Goal: Check status: Check status

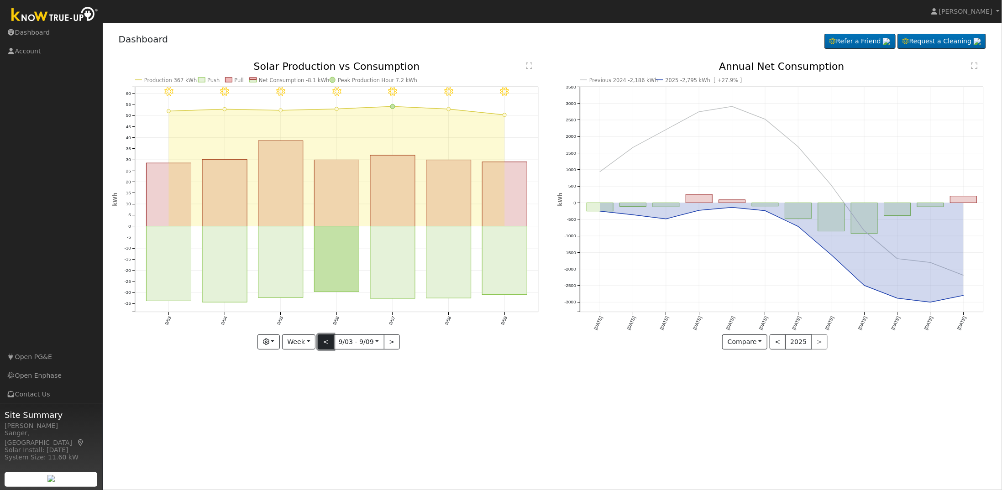
click at [325, 338] on button "<" at bounding box center [326, 342] width 16 height 16
type input "[DATE]"
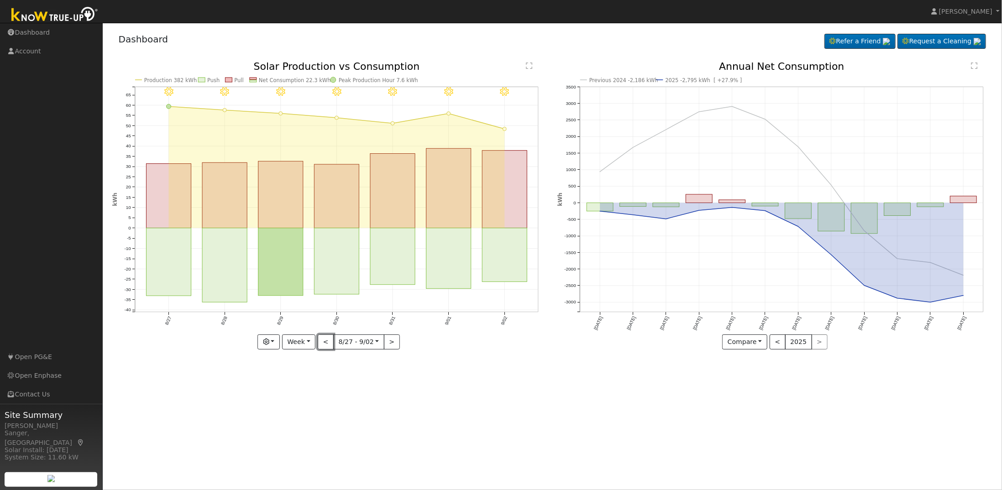
click at [318, 334] on button "<" at bounding box center [326, 342] width 16 height 16
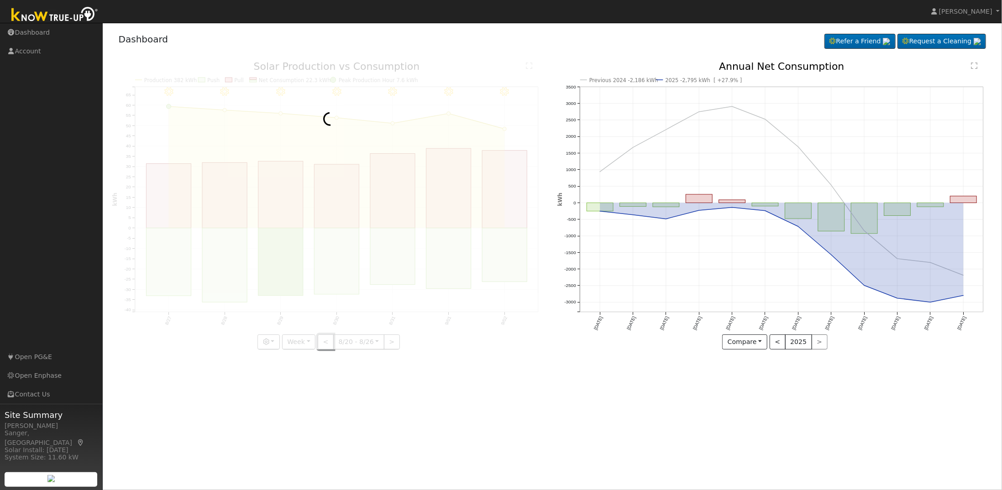
click at [318, 334] on button "<" at bounding box center [326, 342] width 16 height 16
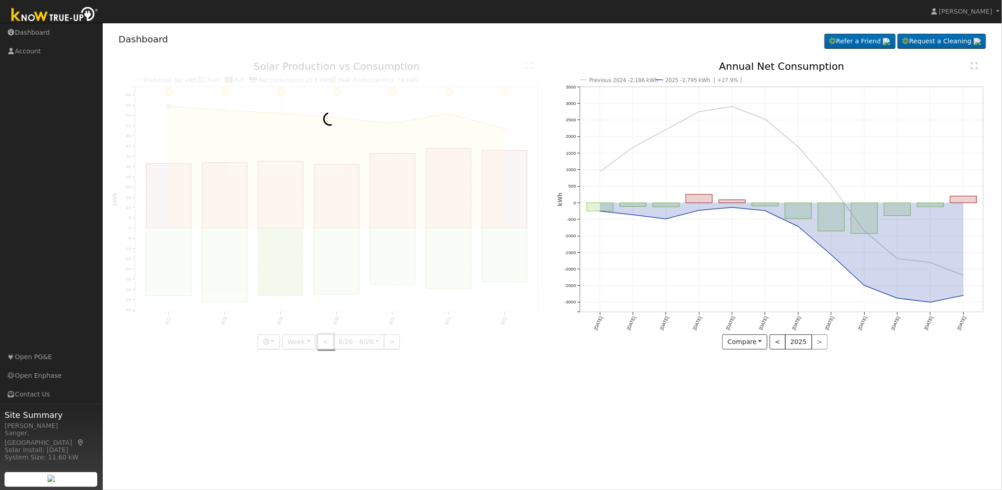
click at [318, 334] on button "<" at bounding box center [326, 342] width 16 height 16
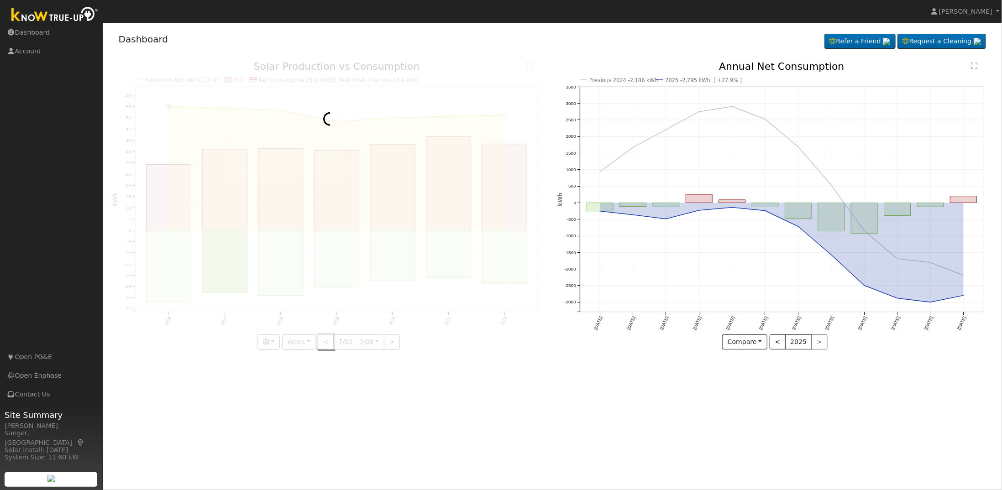
click at [318, 334] on button "<" at bounding box center [326, 342] width 16 height 16
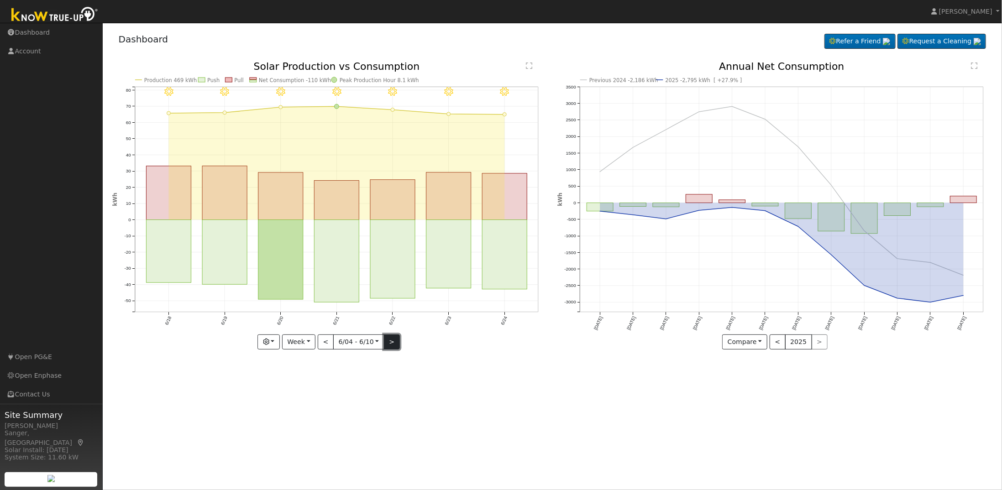
click at [391, 345] on button ">" at bounding box center [392, 342] width 16 height 16
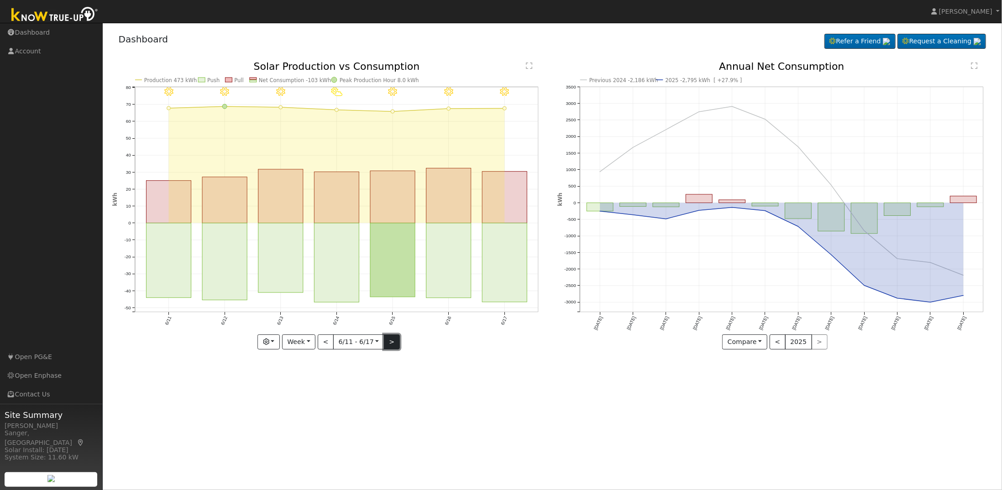
click at [391, 341] on button ">" at bounding box center [392, 342] width 16 height 16
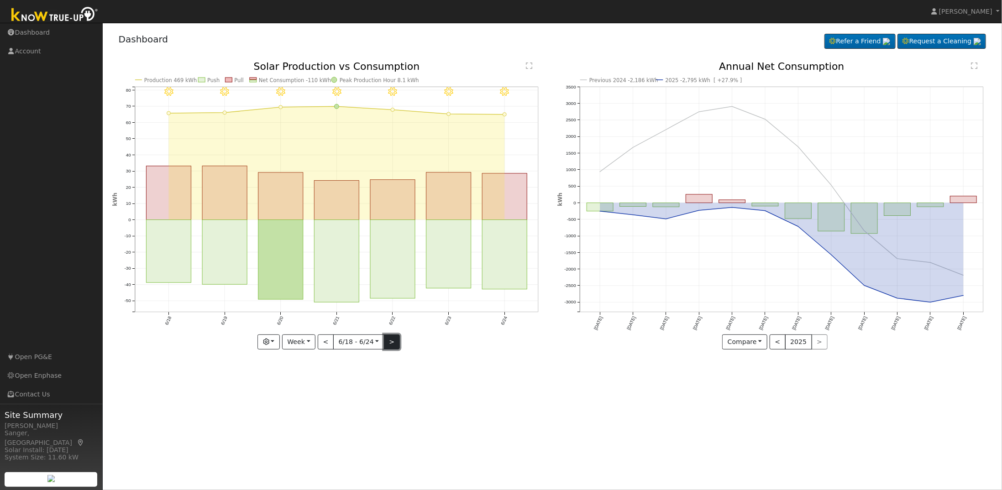
click at [391, 341] on button ">" at bounding box center [392, 342] width 16 height 16
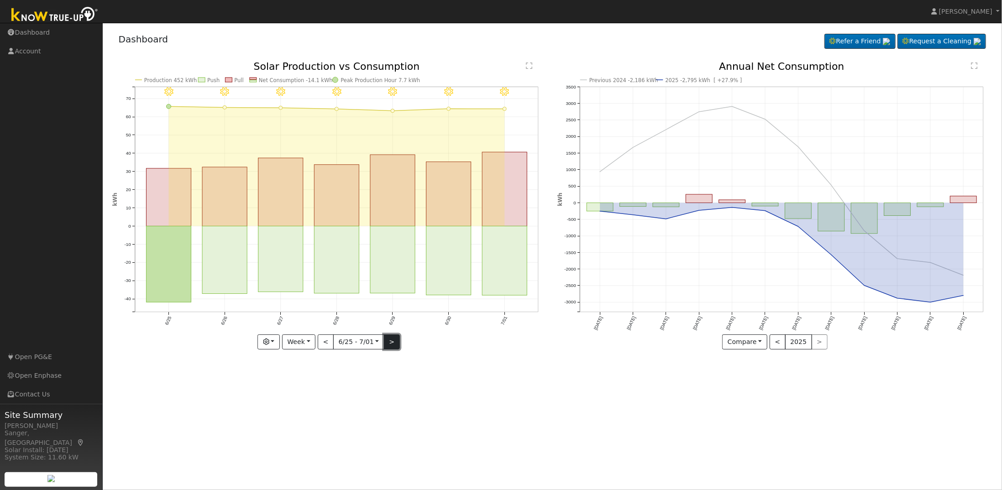
click at [391, 341] on button ">" at bounding box center [392, 342] width 16 height 16
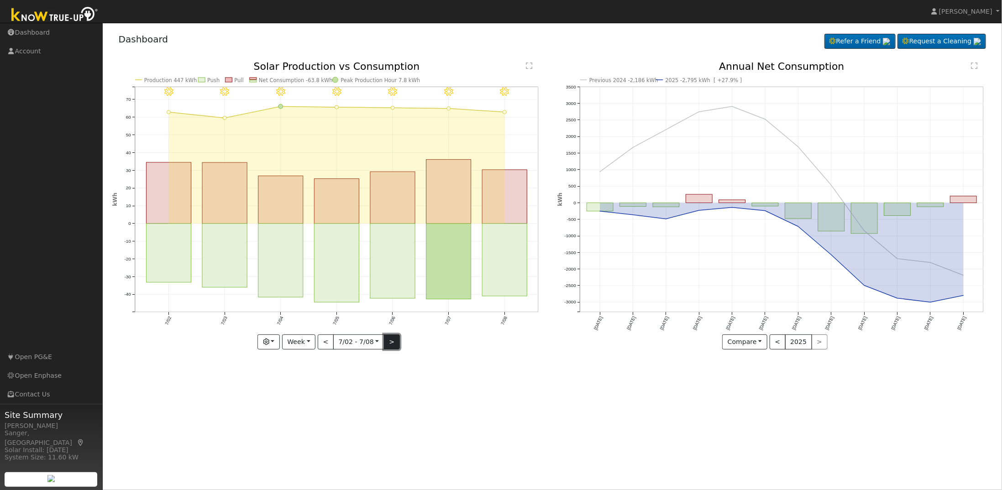
click at [391, 341] on button ">" at bounding box center [392, 342] width 16 height 16
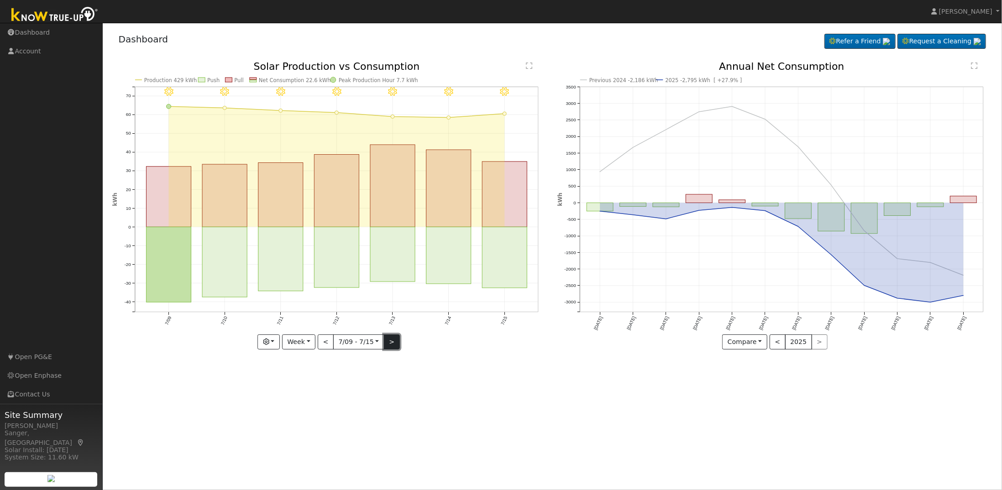
click at [391, 341] on button ">" at bounding box center [392, 342] width 16 height 16
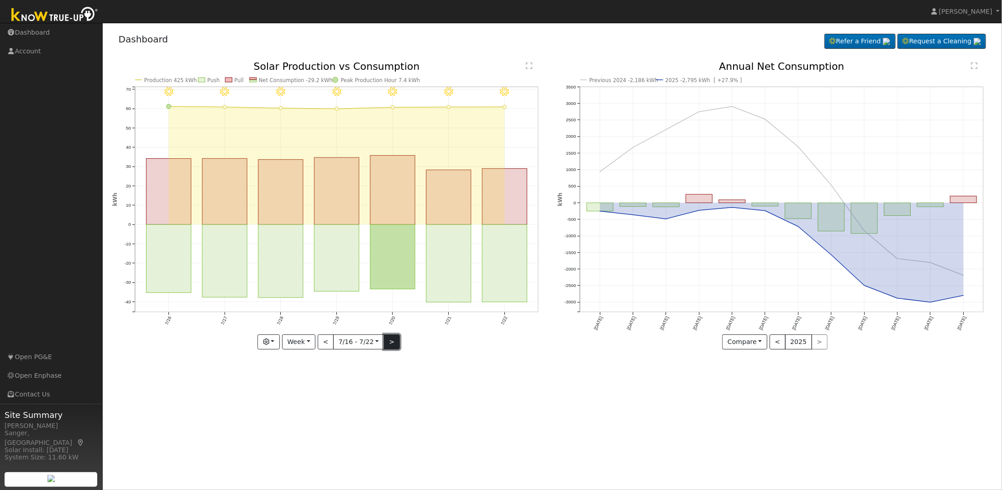
click at [391, 341] on button ">" at bounding box center [392, 342] width 16 height 16
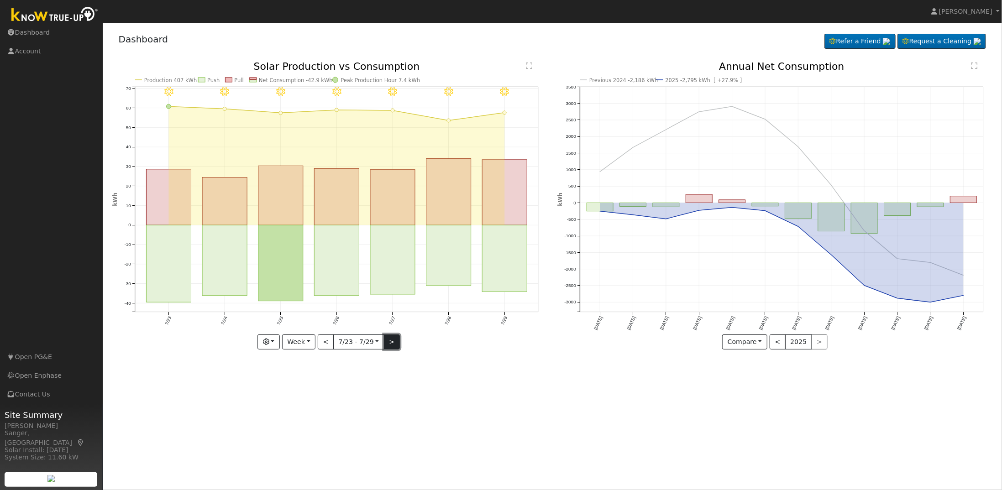
click at [391, 341] on button ">" at bounding box center [392, 342] width 16 height 16
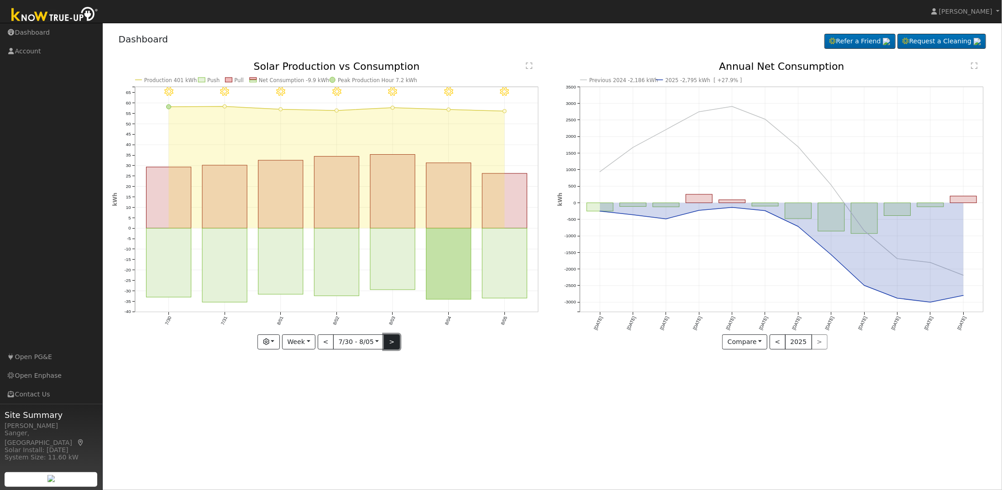
click at [391, 341] on button ">" at bounding box center [392, 342] width 16 height 16
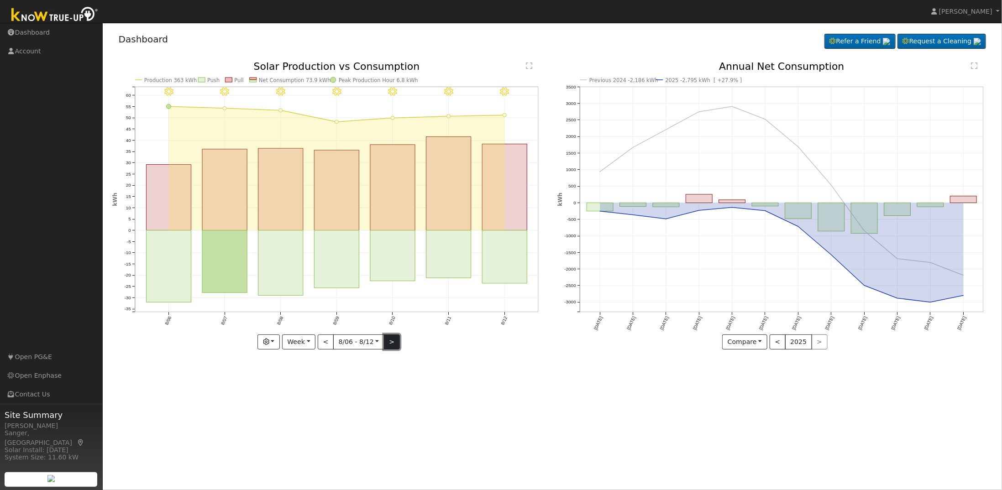
click at [391, 341] on button ">" at bounding box center [392, 342] width 16 height 16
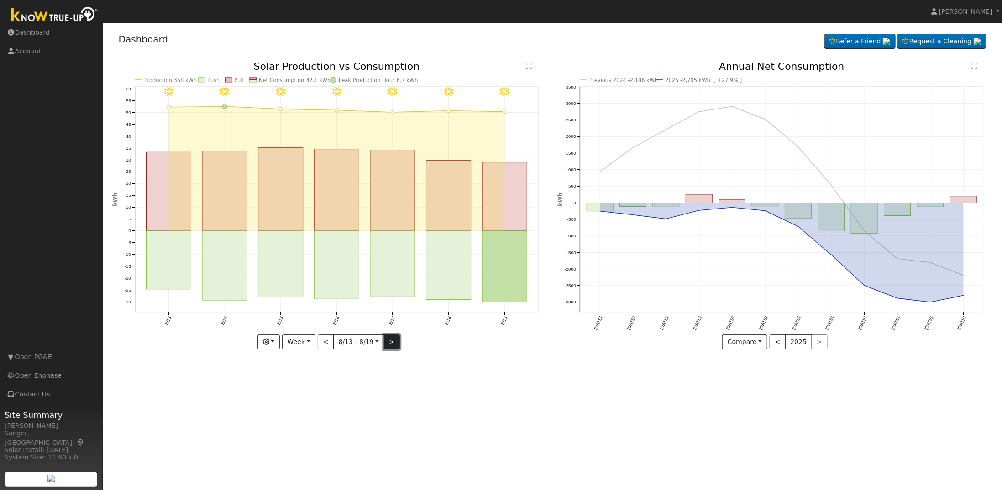
click at [390, 341] on button ">" at bounding box center [392, 342] width 16 height 16
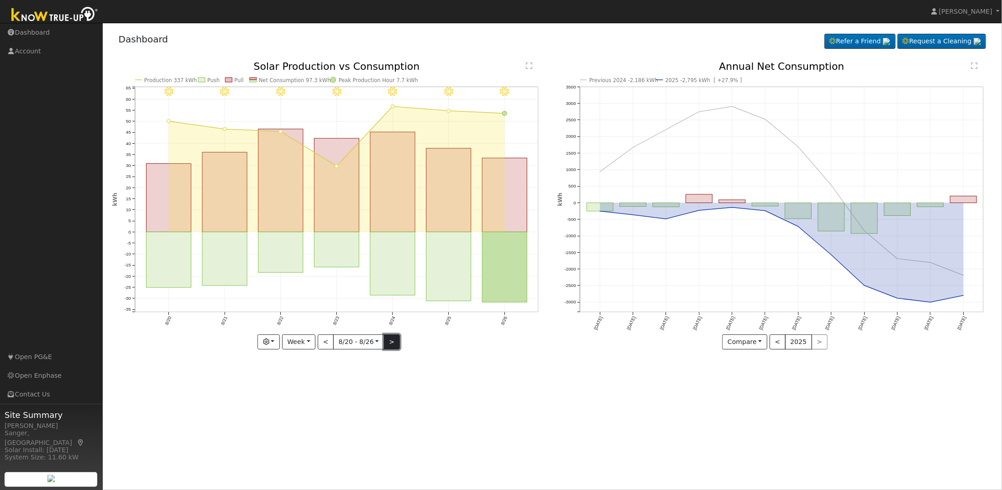
click at [390, 341] on button ">" at bounding box center [392, 342] width 16 height 16
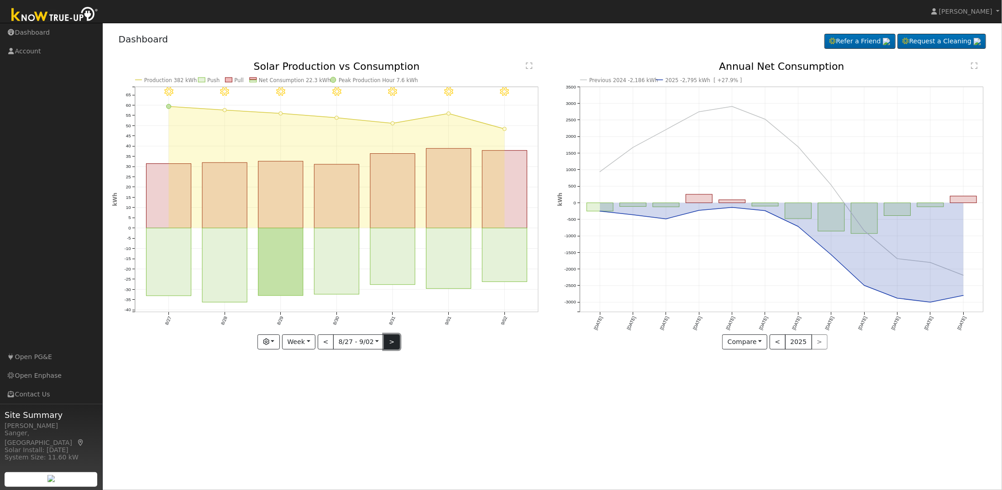
click at [390, 341] on button ">" at bounding box center [392, 342] width 16 height 16
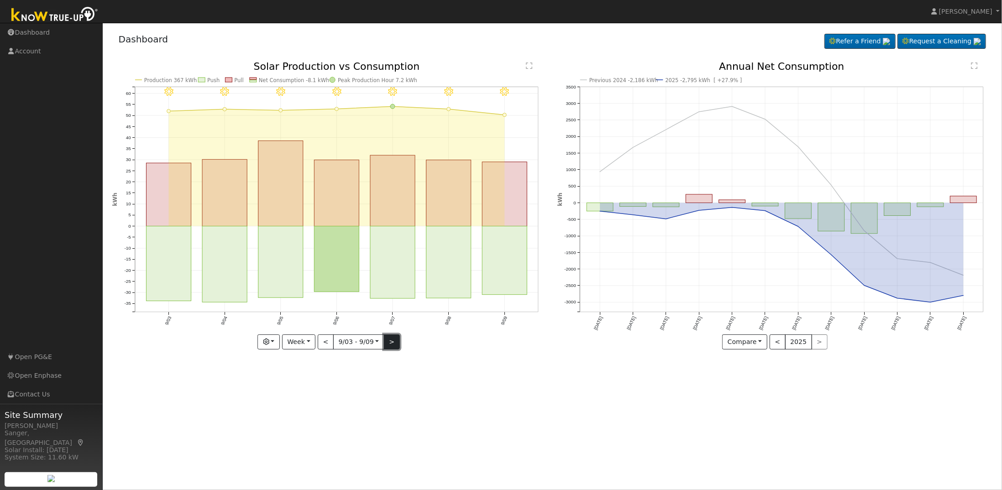
click at [390, 341] on button ">" at bounding box center [392, 342] width 16 height 16
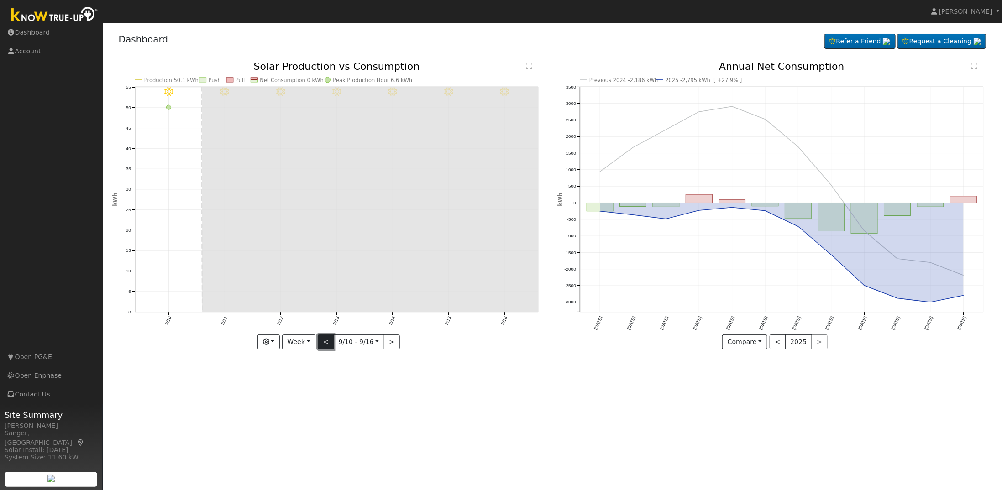
click at [327, 339] on button "<" at bounding box center [326, 342] width 16 height 16
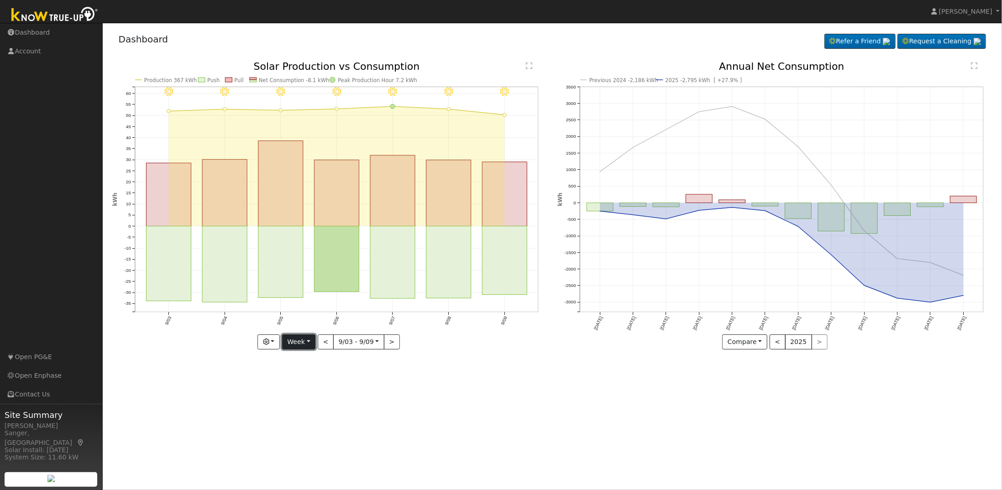
click at [305, 342] on button "Week" at bounding box center [298, 342] width 33 height 16
click at [314, 399] on link "Year" at bounding box center [313, 398] width 63 height 13
type input "[DATE]"
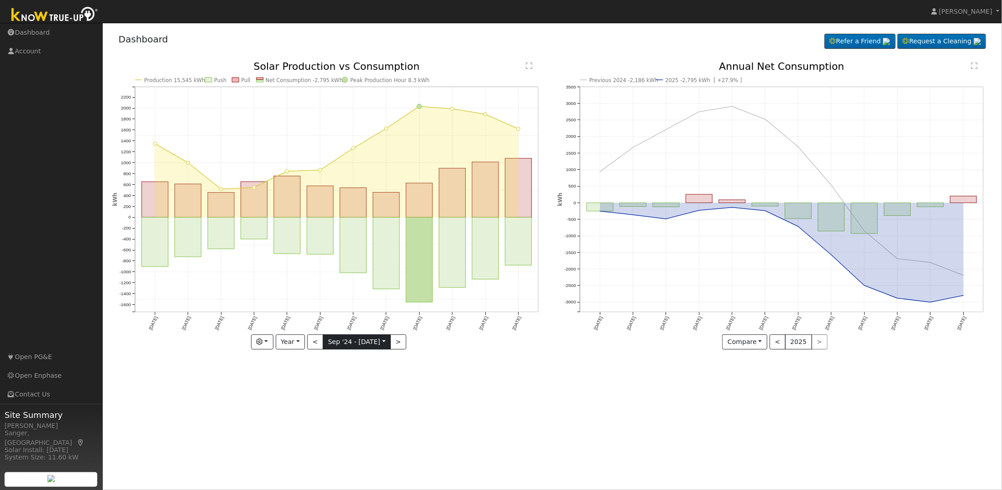
click at [370, 339] on input "[DATE]" at bounding box center [356, 342] width 67 height 15
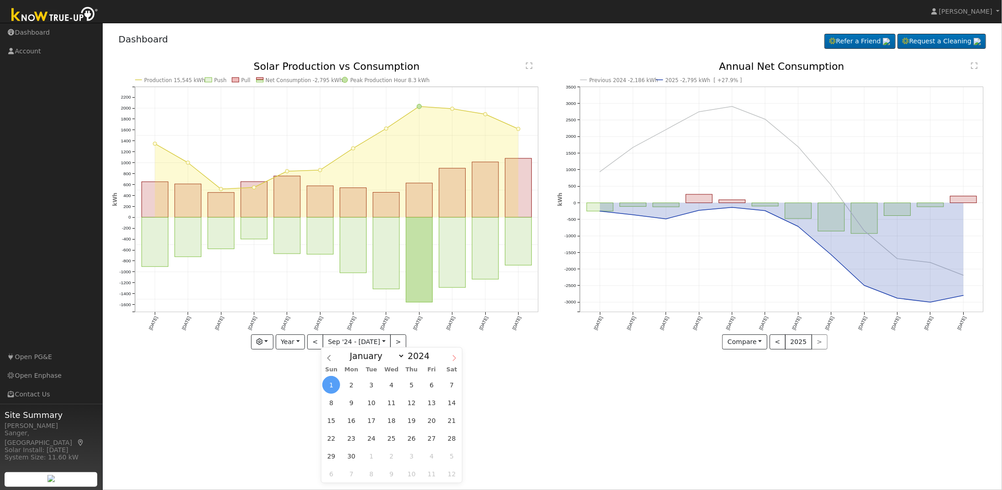
click at [455, 357] on icon at bounding box center [454, 358] width 6 height 6
select select "11"
click at [455, 357] on icon at bounding box center [454, 358] width 6 height 6
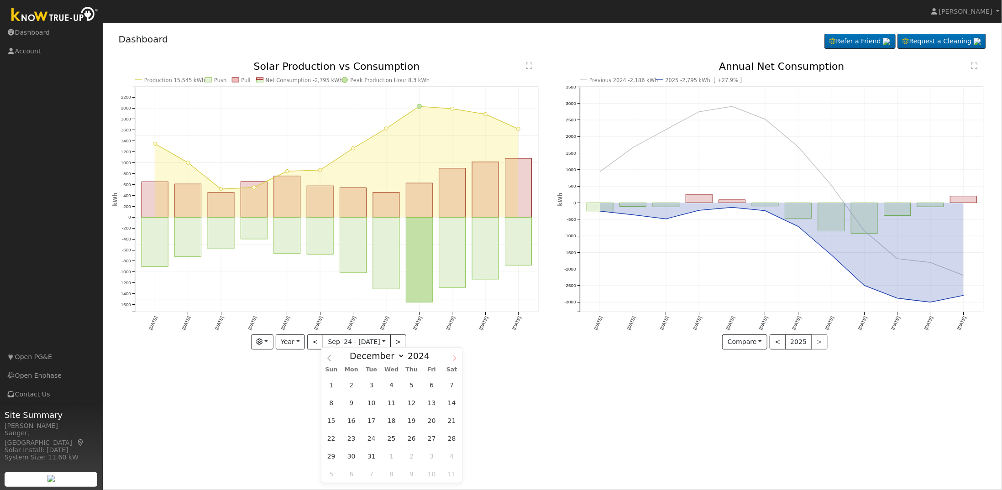
type input "2025"
click at [455, 357] on icon at bounding box center [454, 358] width 6 height 6
click at [396, 356] on select "January February March April May June July August September October November De…" at bounding box center [375, 355] width 60 height 11
click at [293, 362] on div "Production 15,545 kWh Push Pull Net Consumption -2,795 kWh Peak Production Hour…" at bounding box center [329, 213] width 445 height 302
click at [374, 341] on input "[DATE]" at bounding box center [356, 342] width 67 height 15
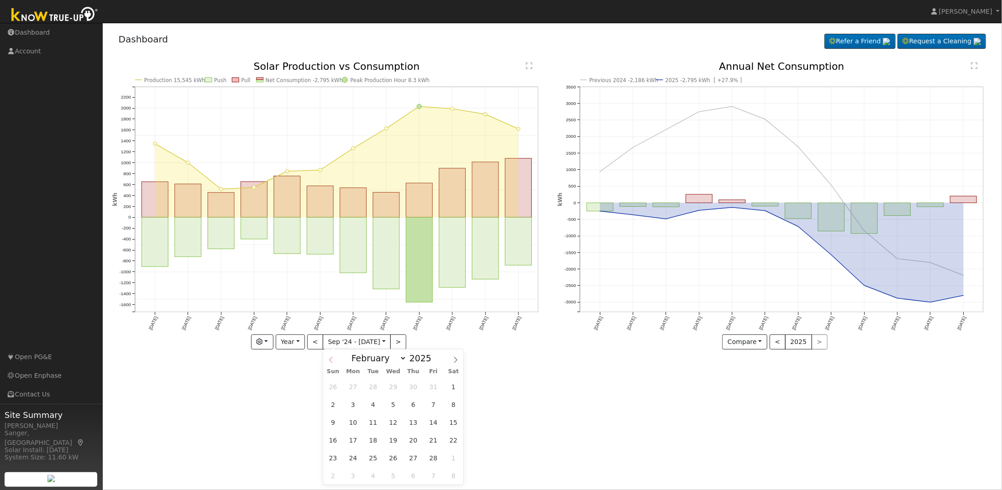
click at [335, 362] on span at bounding box center [331, 358] width 16 height 16
select select "0"
click at [397, 386] on span "1" at bounding box center [393, 387] width 18 height 18
type input "[DATE]"
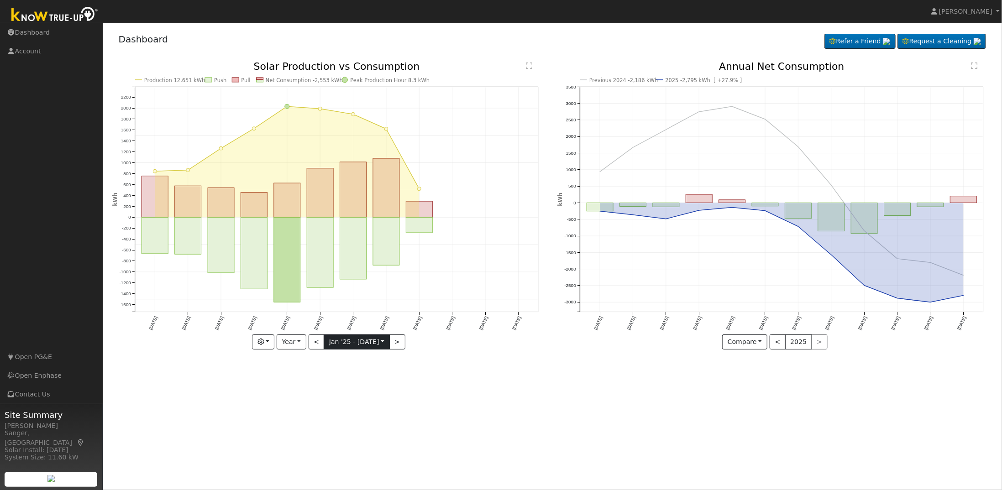
click at [372, 338] on input "[DATE]" at bounding box center [356, 342] width 65 height 15
click at [459, 357] on span at bounding box center [457, 358] width 16 height 16
click at [457, 359] on icon at bounding box center [457, 360] width 6 height 6
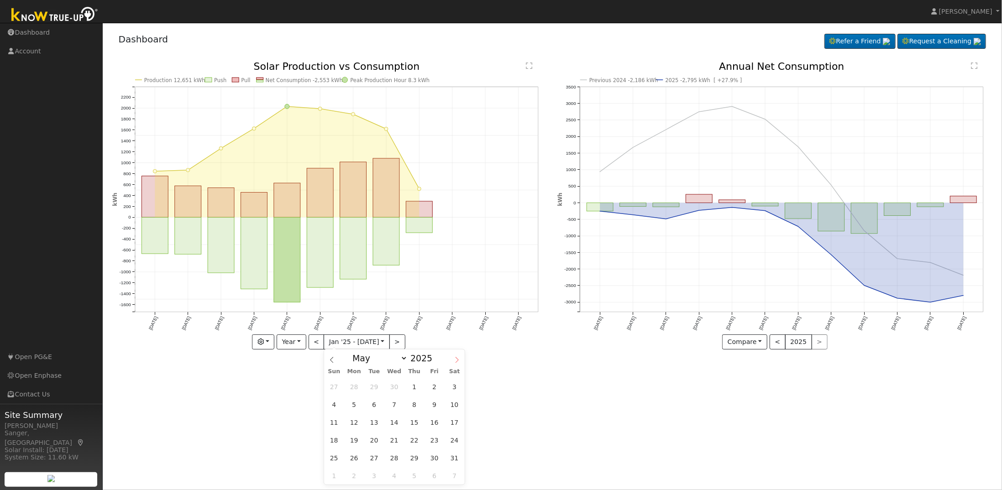
click at [457, 359] on icon at bounding box center [457, 360] width 6 height 6
select select "8"
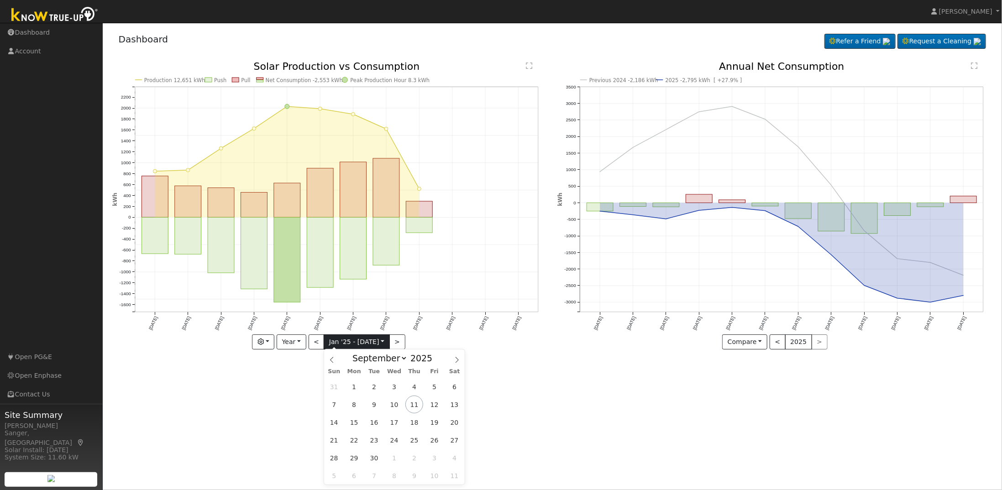
click at [359, 344] on input "[DATE]" at bounding box center [356, 342] width 65 height 15
click at [362, 343] on input "[DATE]" at bounding box center [356, 342] width 65 height 15
click at [342, 361] on div "January February March April May June July August September October November [D…" at bounding box center [393, 358] width 105 height 16
drag, startPoint x: 267, startPoint y: 380, endPoint x: 277, endPoint y: 379, distance: 9.1
click at [272, 380] on div "User Profile First name Last name Email Email Notifications No Emails No Emails…" at bounding box center [552, 256] width 899 height 467
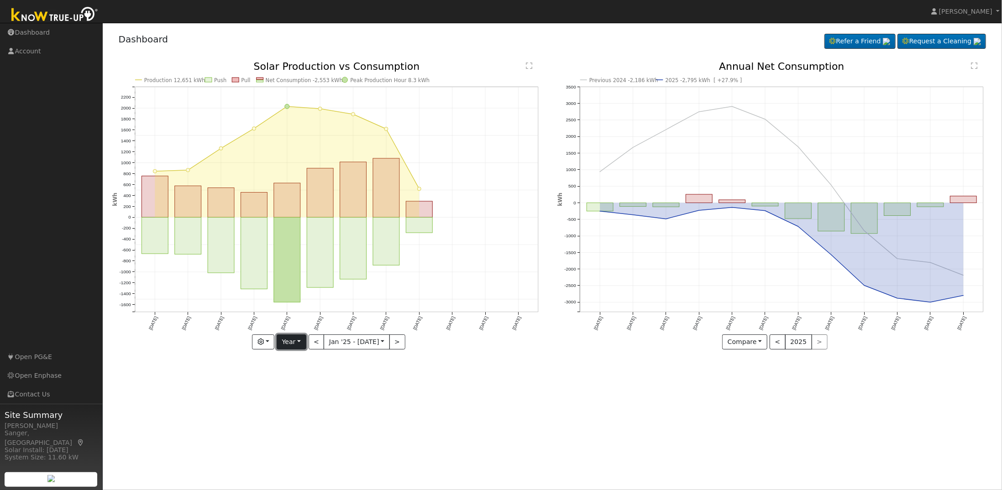
click at [285, 341] on button "Year" at bounding box center [291, 342] width 29 height 16
click at [300, 375] on link "Week" at bounding box center [308, 373] width 63 height 13
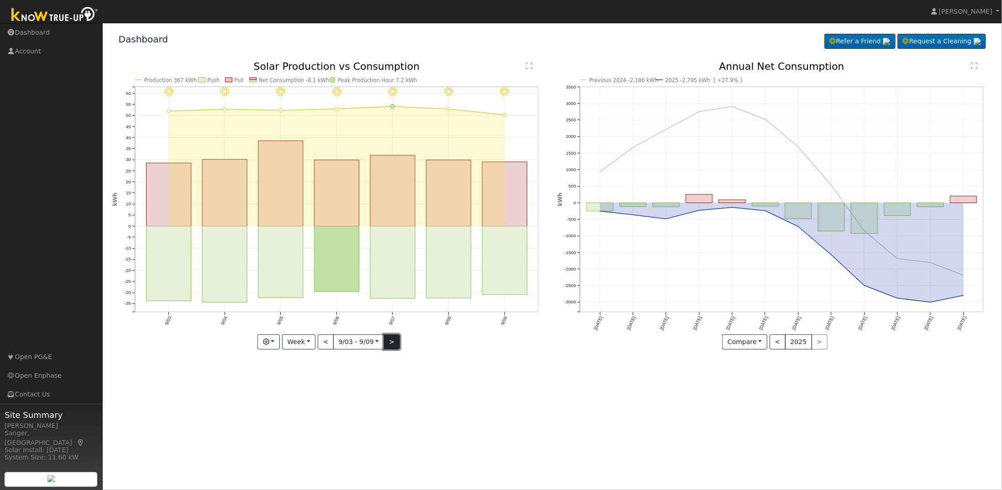
click at [390, 341] on button ">" at bounding box center [392, 342] width 16 height 16
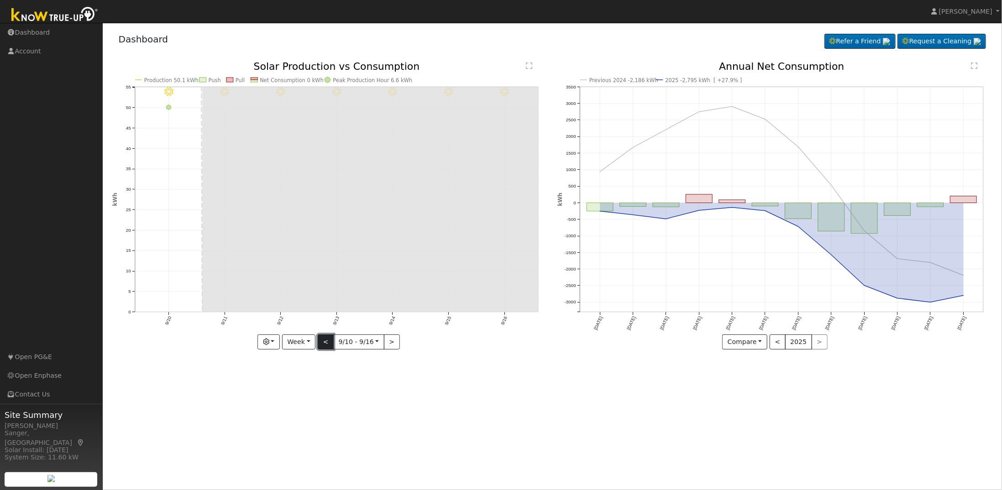
click at [322, 343] on button "<" at bounding box center [326, 342] width 16 height 16
type input "[DATE]"
